Goal: Information Seeking & Learning: Find specific fact

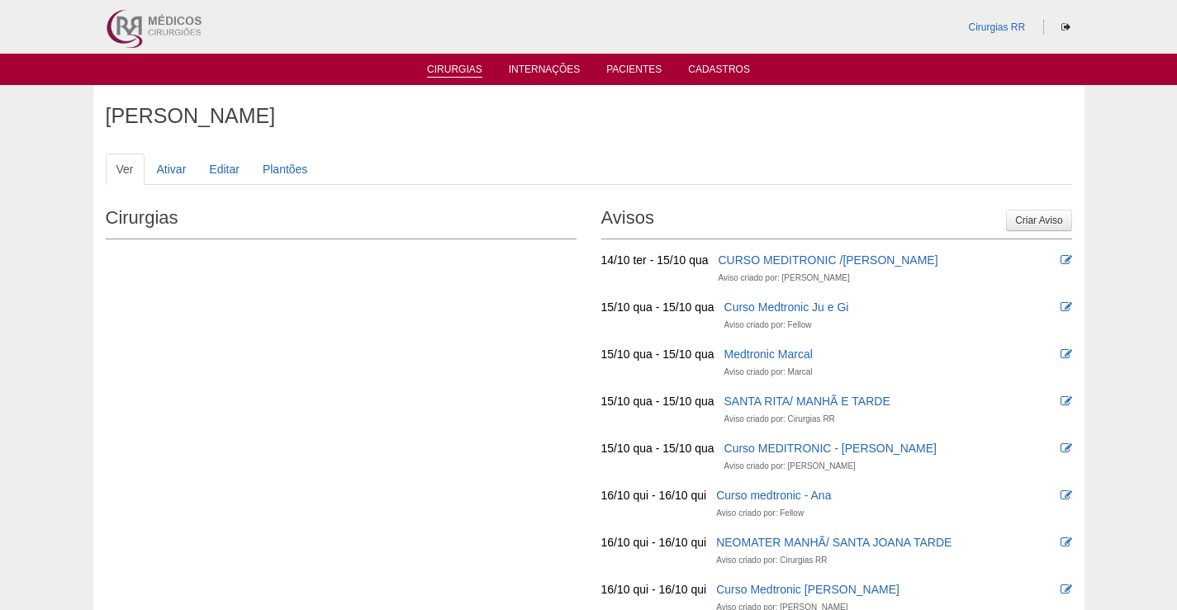
click at [464, 70] on link "Cirurgias" at bounding box center [454, 71] width 55 height 14
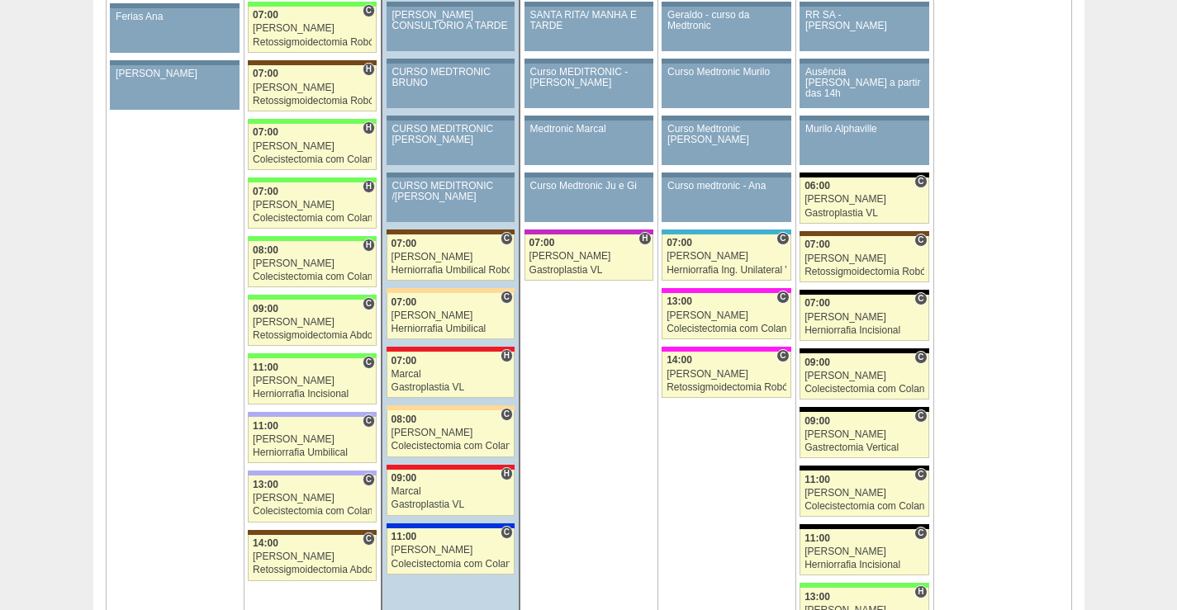
scroll to position [2065, 0]
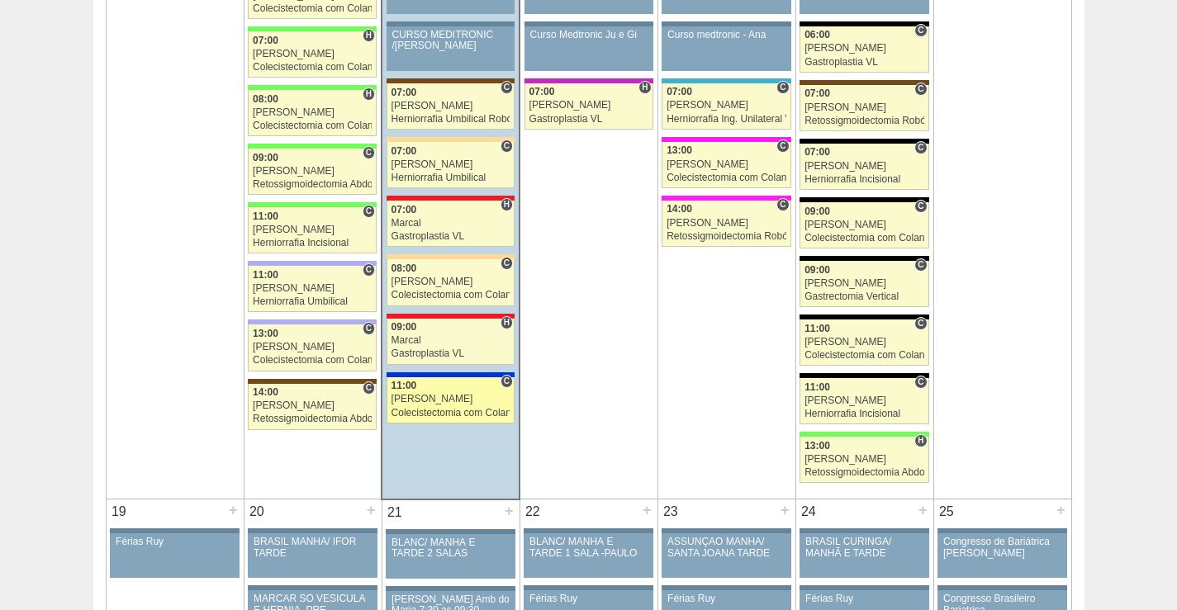
click at [465, 398] on div "[PERSON_NAME]" at bounding box center [451, 399] width 119 height 11
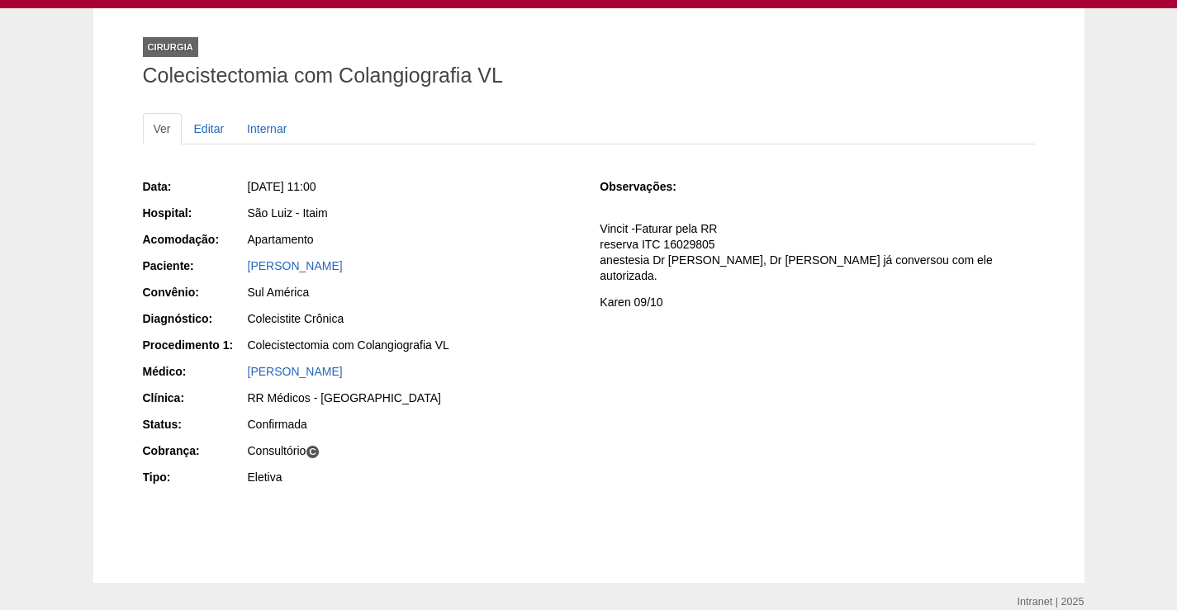
scroll to position [150, 0]
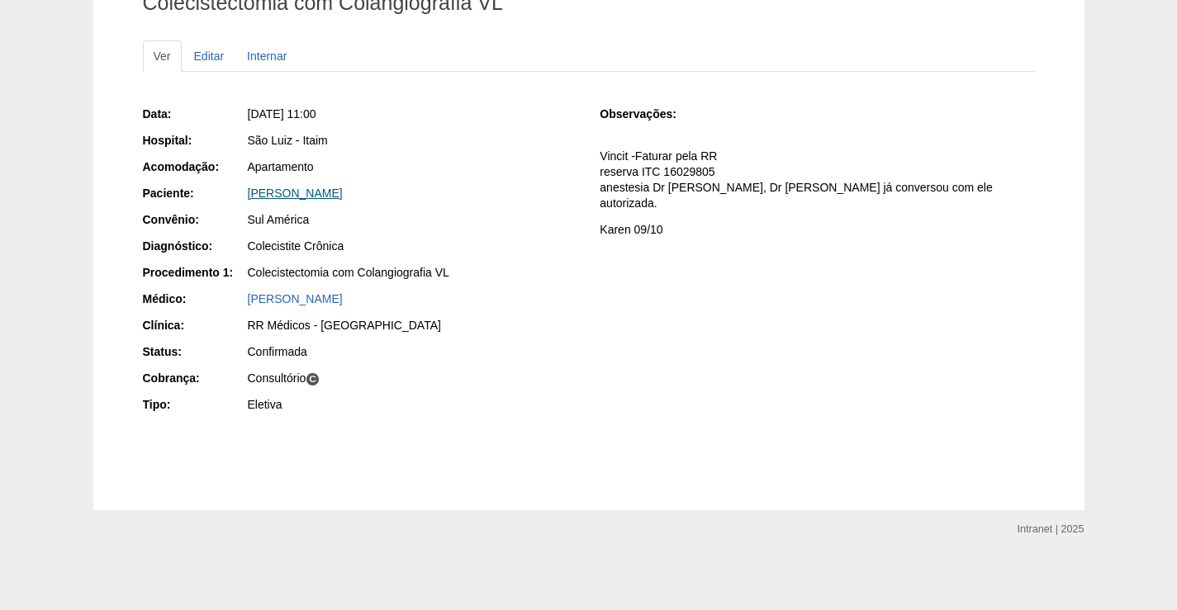
click at [328, 188] on link "TOSHIKASU FUKUMASU" at bounding box center [295, 193] width 95 height 13
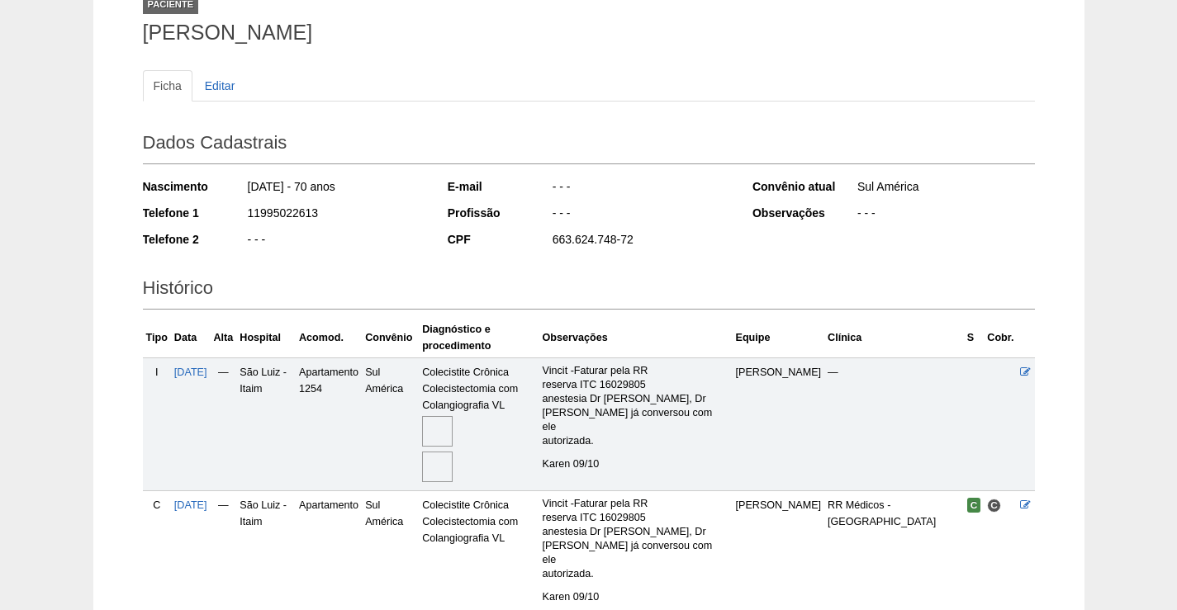
scroll to position [248, 0]
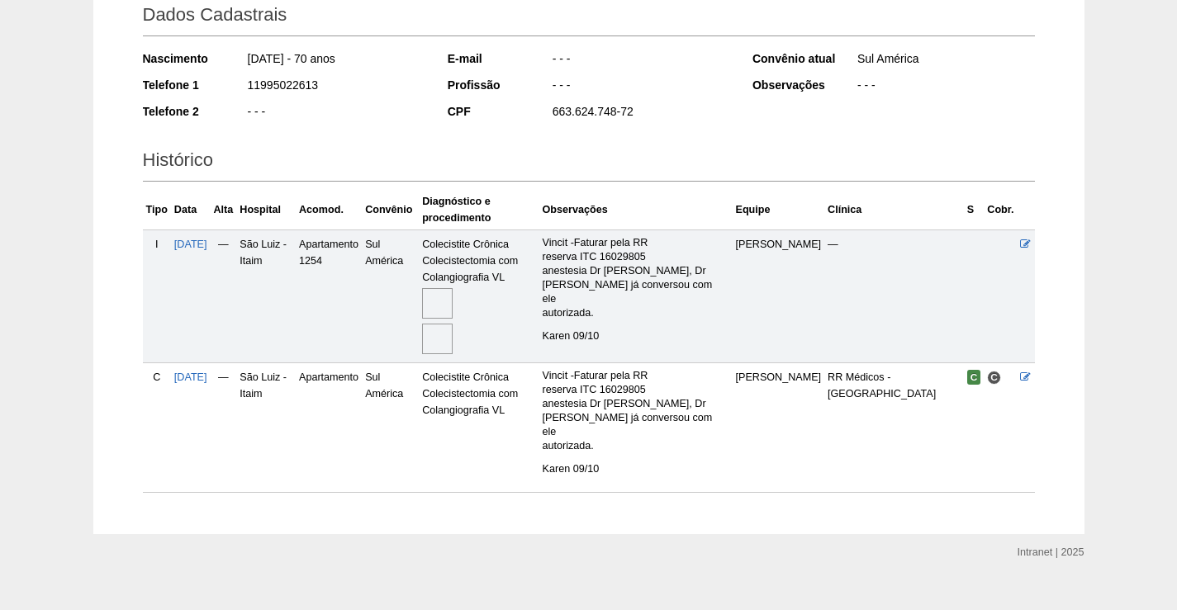
click at [453, 291] on img at bounding box center [437, 303] width 31 height 31
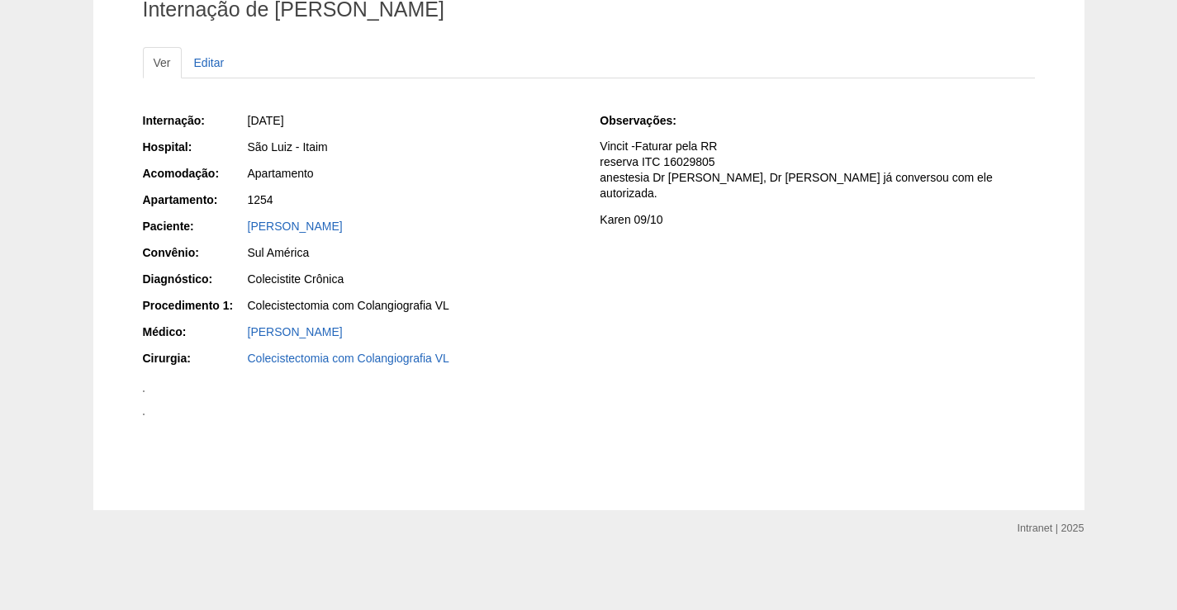
scroll to position [330, 0]
click at [145, 392] on img at bounding box center [144, 392] width 2 height 2
click at [145, 416] on img at bounding box center [144, 415] width 2 height 2
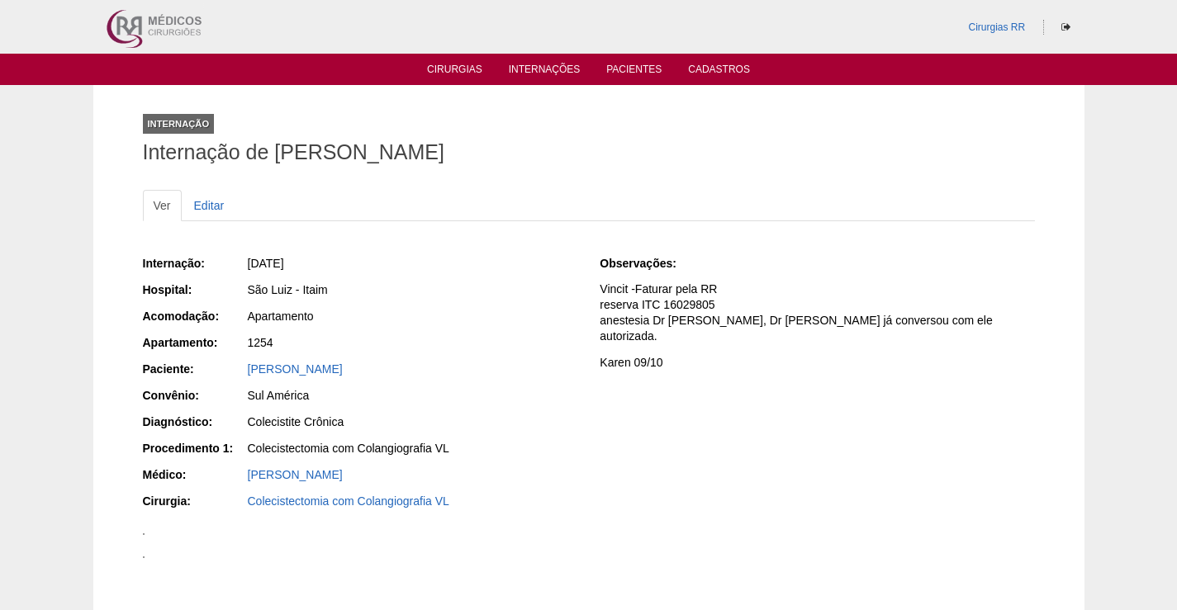
scroll to position [1570, 0]
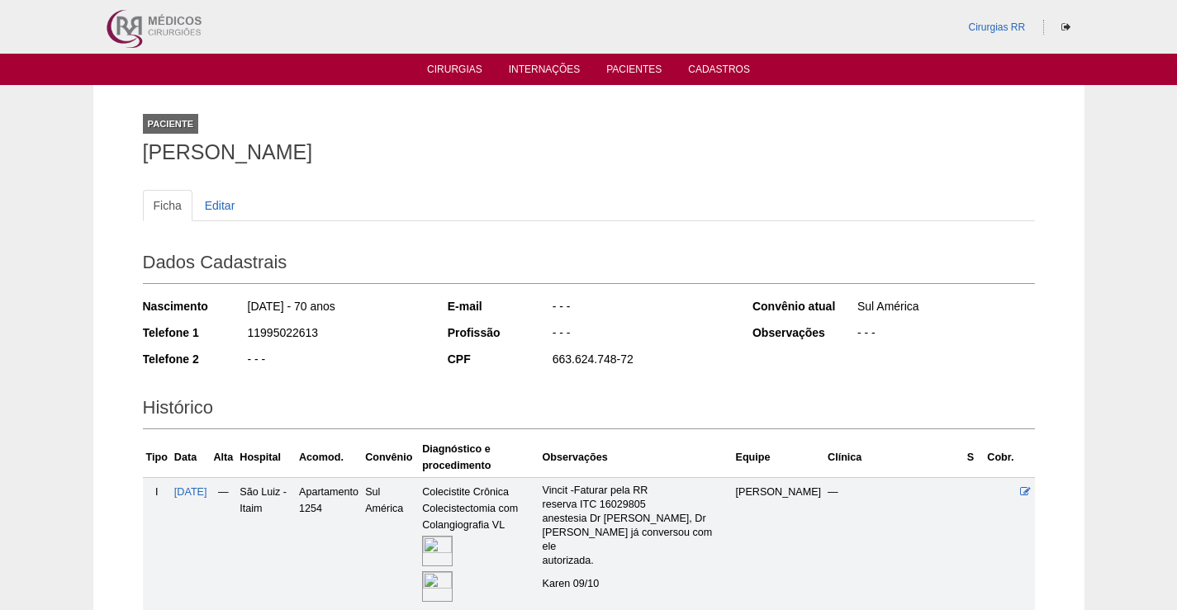
scroll to position [248, 0]
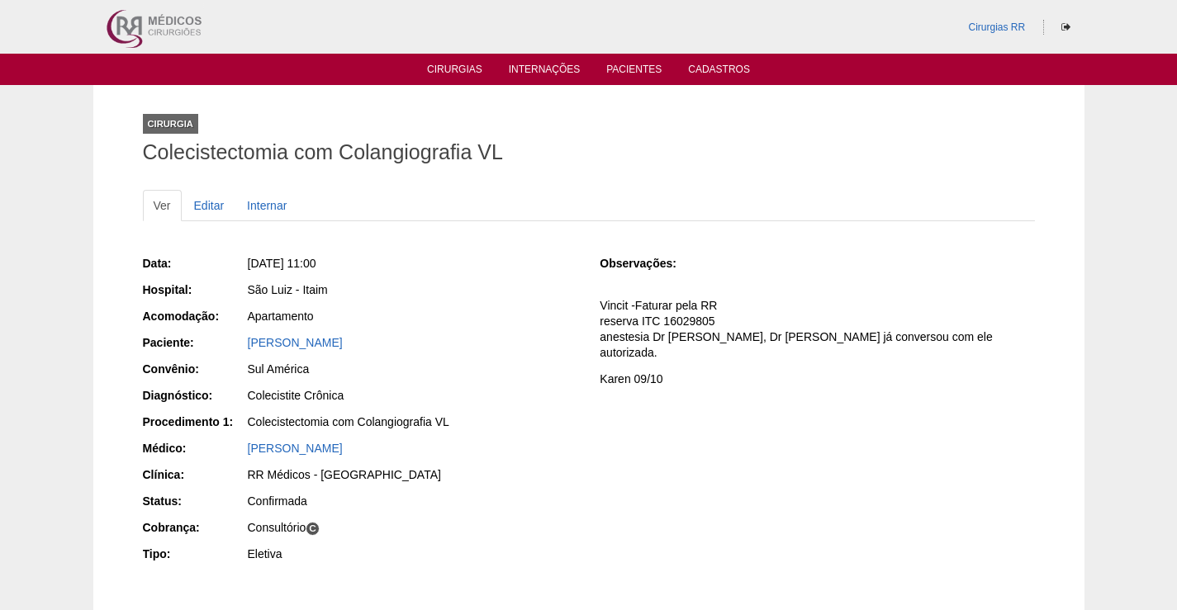
scroll to position [150, 0]
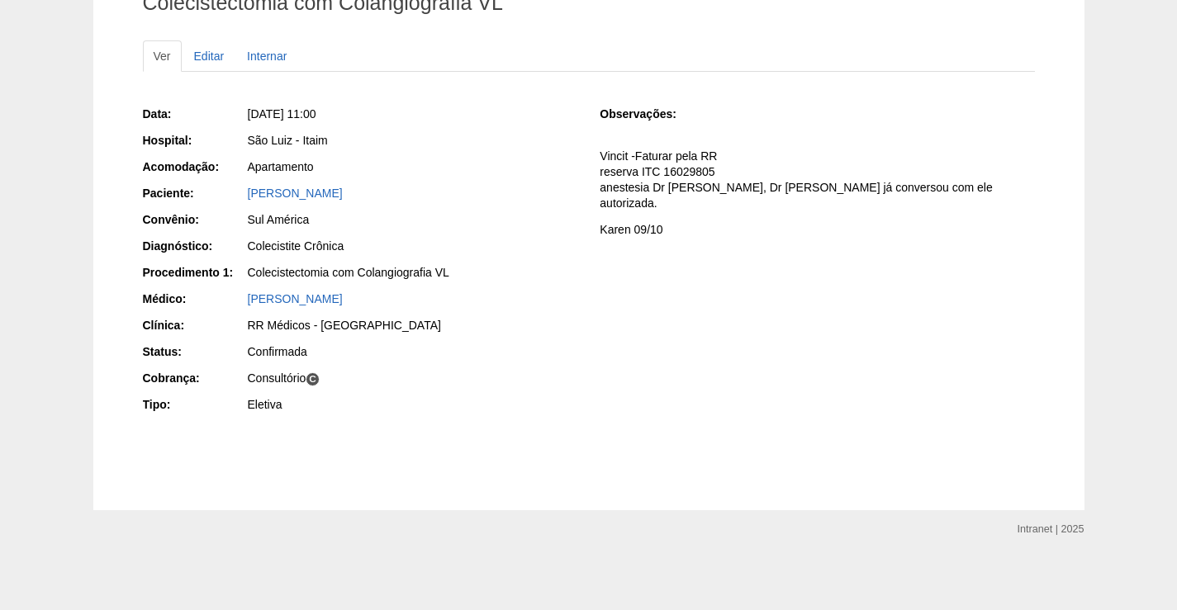
drag, startPoint x: 405, startPoint y: 192, endPoint x: 221, endPoint y: 198, distance: 183.5
click at [225, 196] on div "Paciente: TOSHIKASU FUKUMASU" at bounding box center [360, 195] width 435 height 21
copy div "Paciente: TOSHIKASU FUKUMASU"
